Goal: Information Seeking & Learning: Learn about a topic

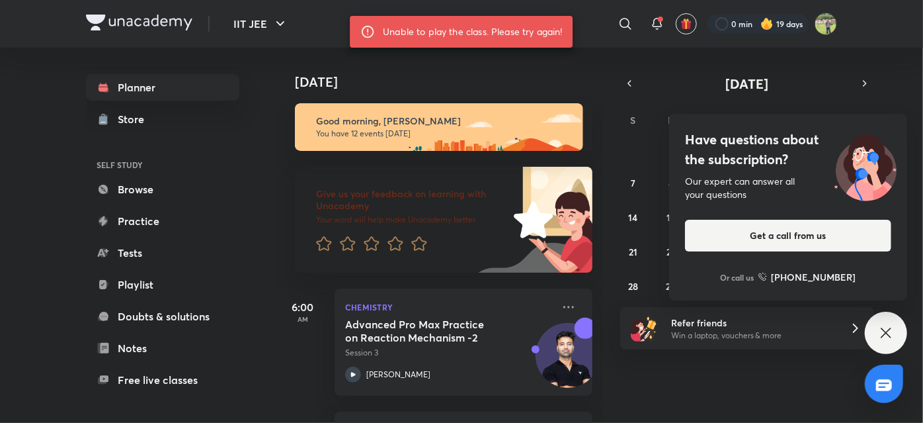
scroll to position [431, 0]
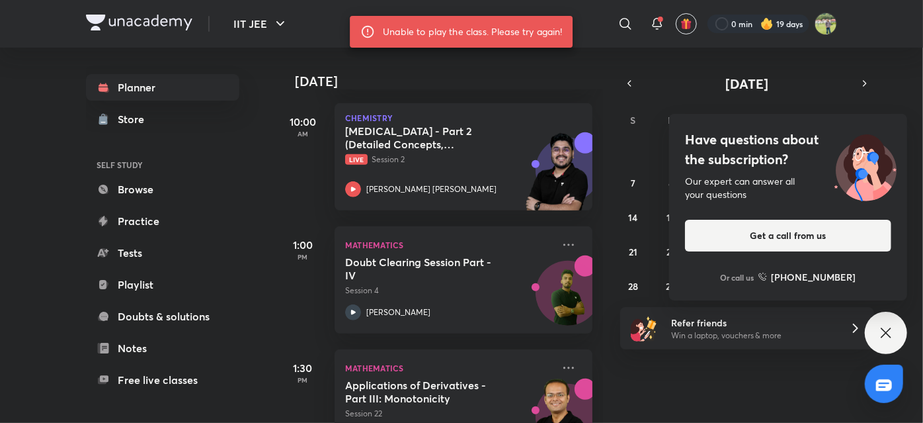
click at [173, 26] on img at bounding box center [139, 23] width 107 height 16
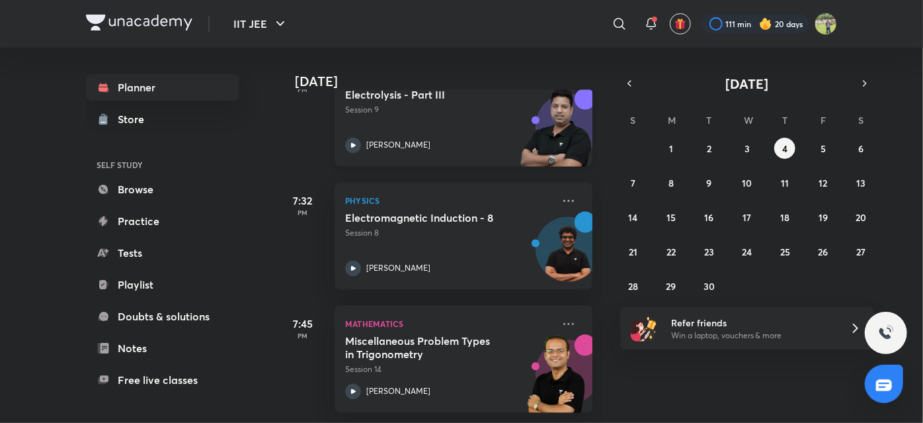
scroll to position [1346, 0]
click at [561, 193] on icon at bounding box center [569, 201] width 16 height 16
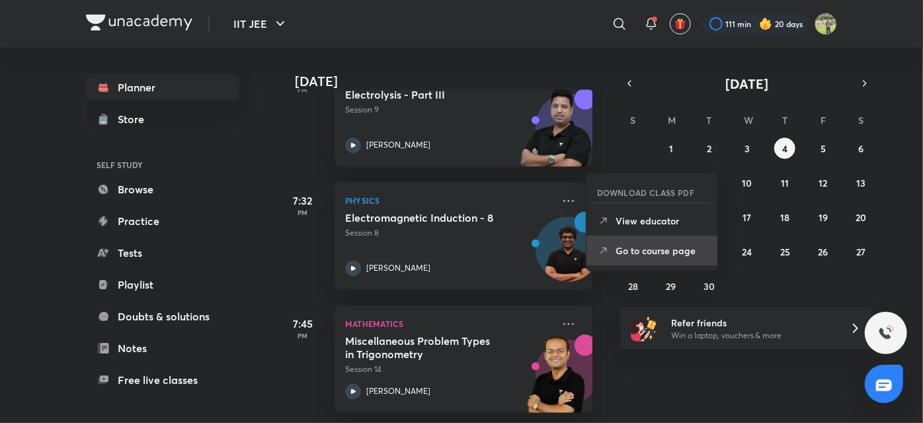
click at [660, 246] on p "Go to course page" at bounding box center [661, 250] width 91 height 14
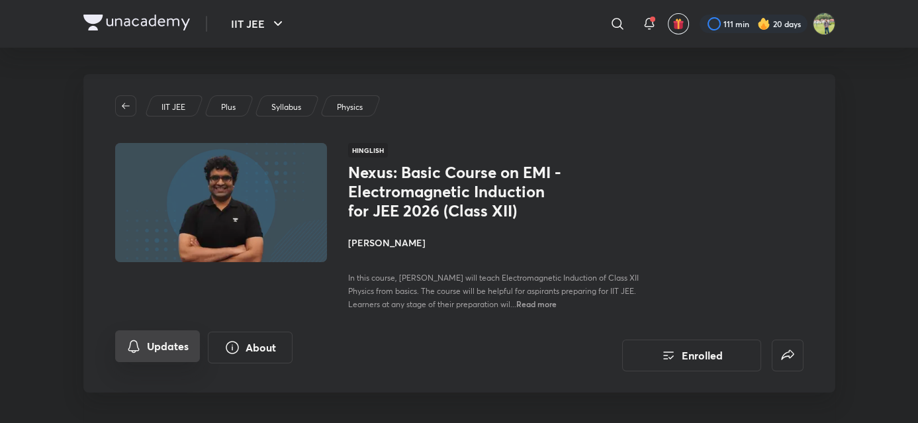
click at [159, 362] on button "Updates" at bounding box center [157, 346] width 85 height 32
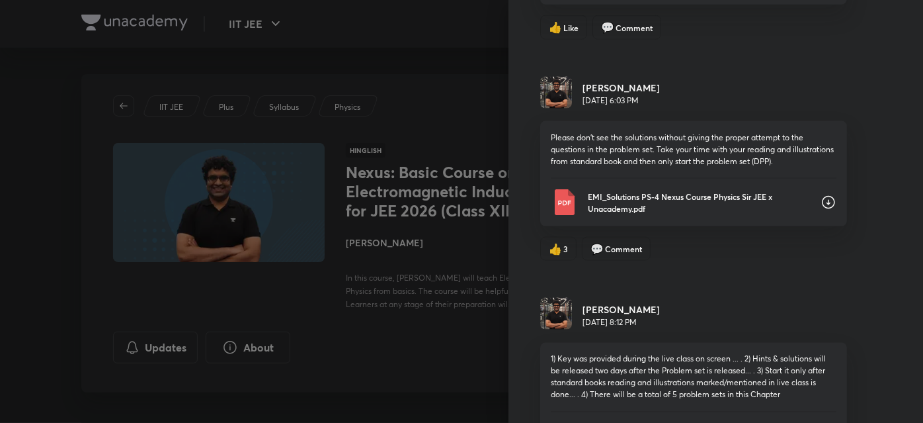
scroll to position [950, 0]
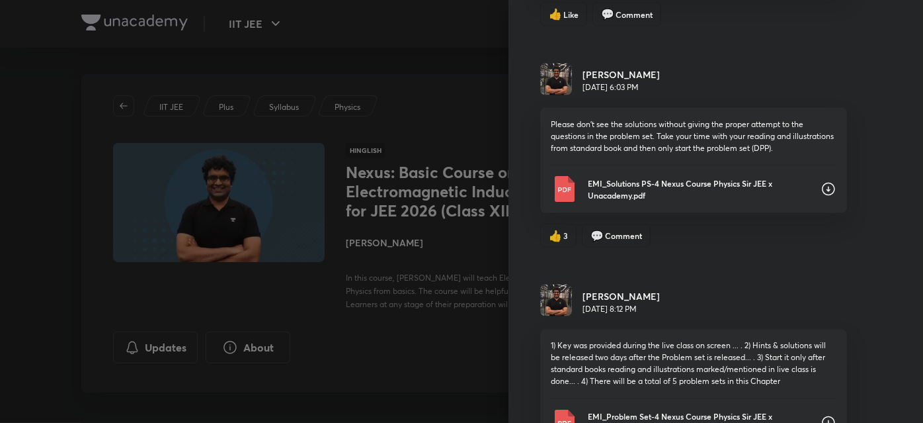
click at [641, 179] on p "EMI_Solutions PS-4 Nexus Course Physics Sir JEE x Unacademy.pdf" at bounding box center [699, 189] width 222 height 24
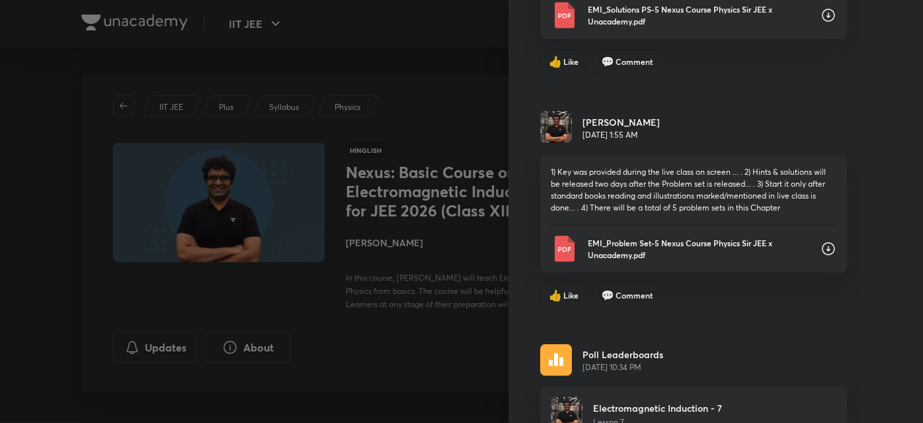
scroll to position [261, 0]
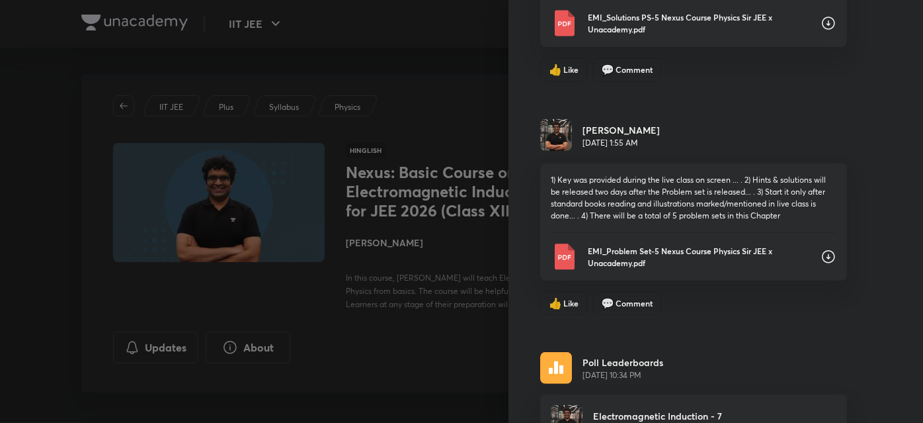
click at [653, 269] on div "1) Key was provided during the live class on screen ... . 2) Hints & solutions …" at bounding box center [693, 221] width 307 height 117
click at [638, 261] on p "EMI_Problem Set-5 Nexus Course Physics Sir JEE x Unacademy.pdf" at bounding box center [699, 257] width 222 height 24
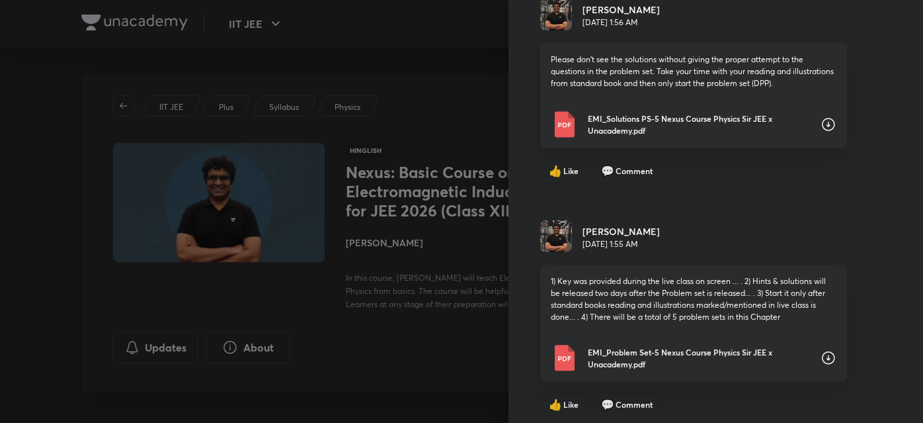
scroll to position [132, 0]
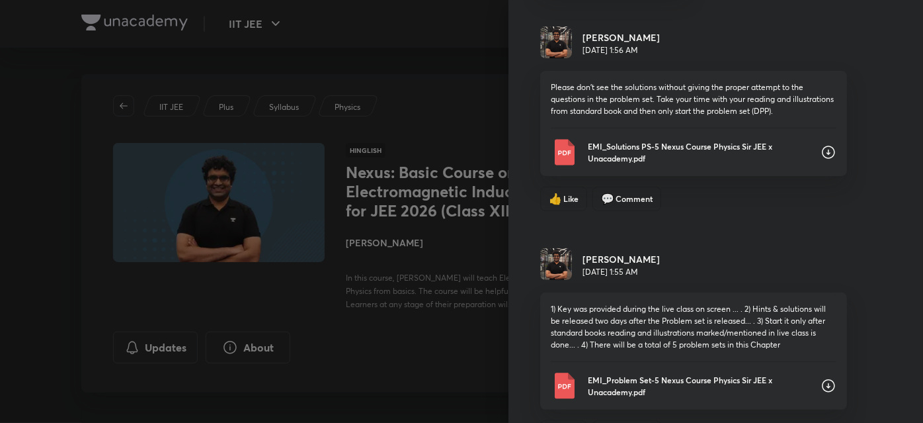
click at [643, 149] on p "EMI_Solutions PS-5 Nexus Course Physics Sir JEE x Unacademy.pdf" at bounding box center [699, 152] width 222 height 24
